Goal: Complete application form

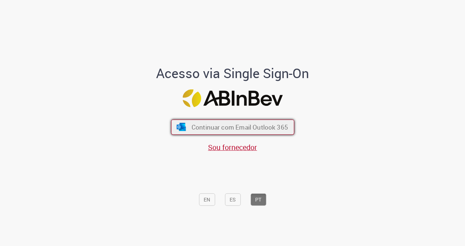
click at [259, 129] on span "Continuar com Email Outlook 365" at bounding box center [239, 127] width 96 height 8
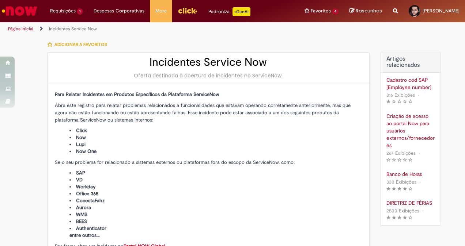
type input "**********"
type input "****"
